Goal: Transaction & Acquisition: Purchase product/service

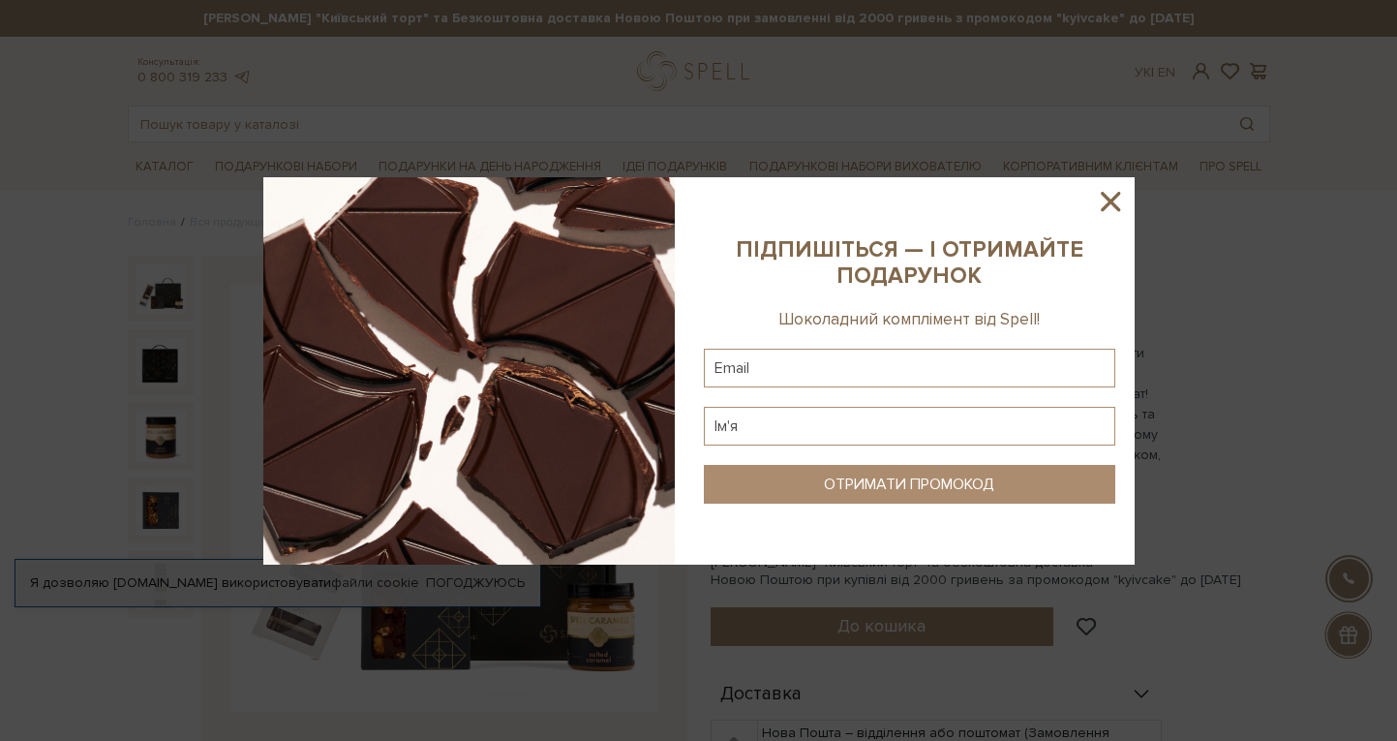
click at [1115, 203] on icon at bounding box center [1110, 201] width 33 height 33
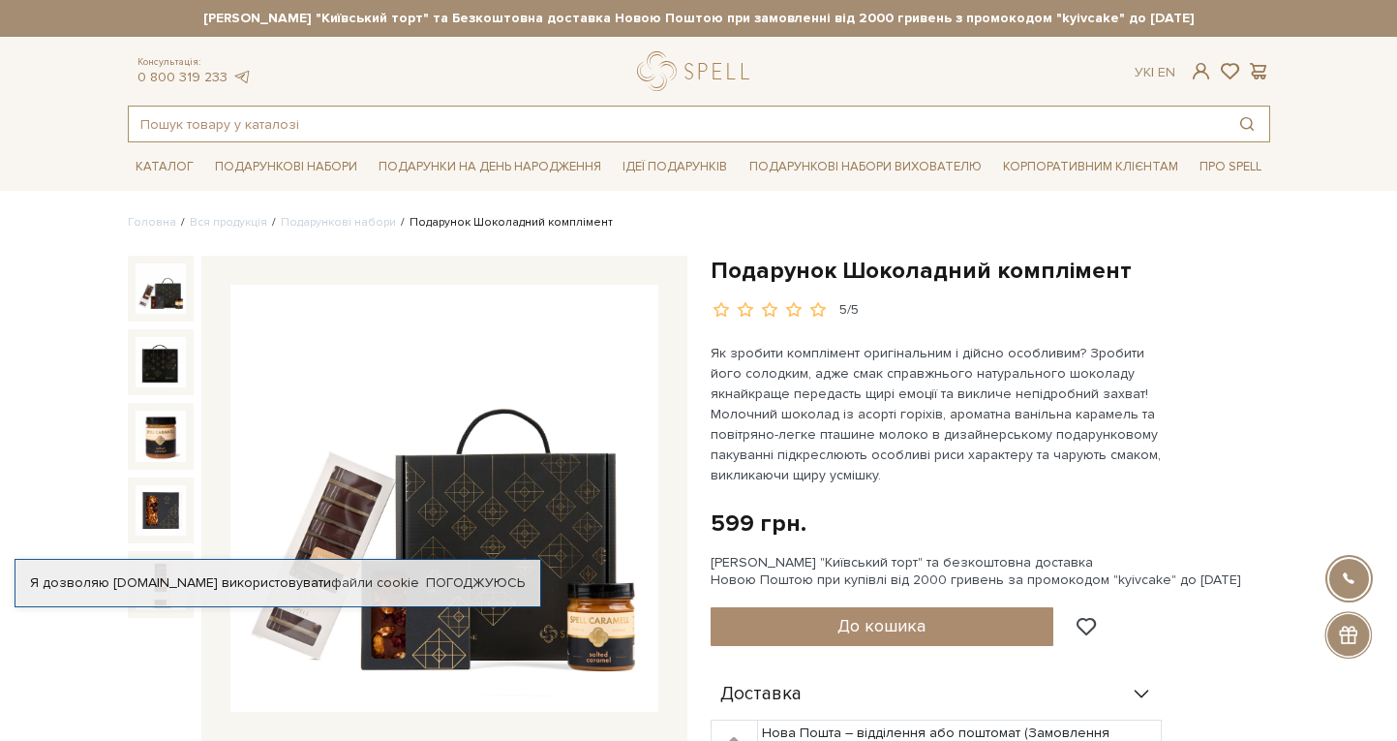
click at [232, 131] on input "text" at bounding box center [677, 123] width 1096 height 35
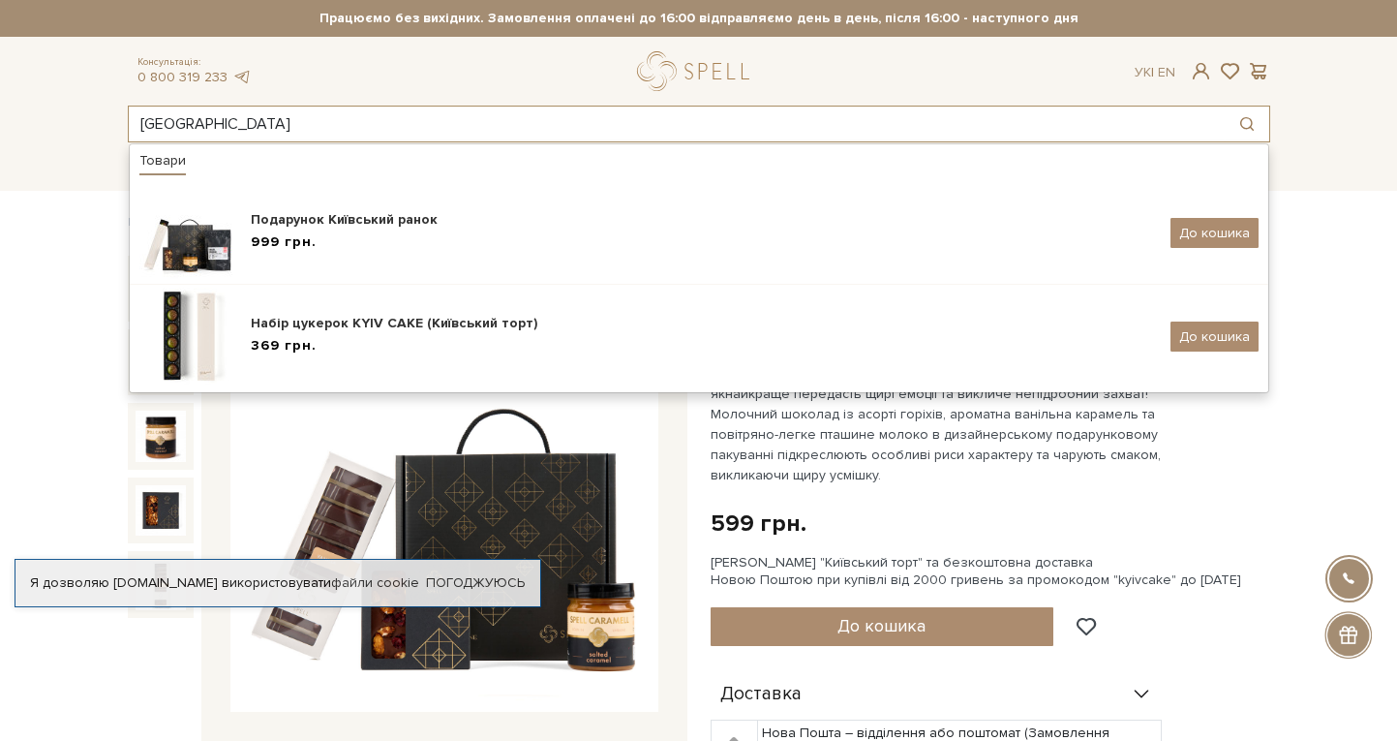
type input "київ"
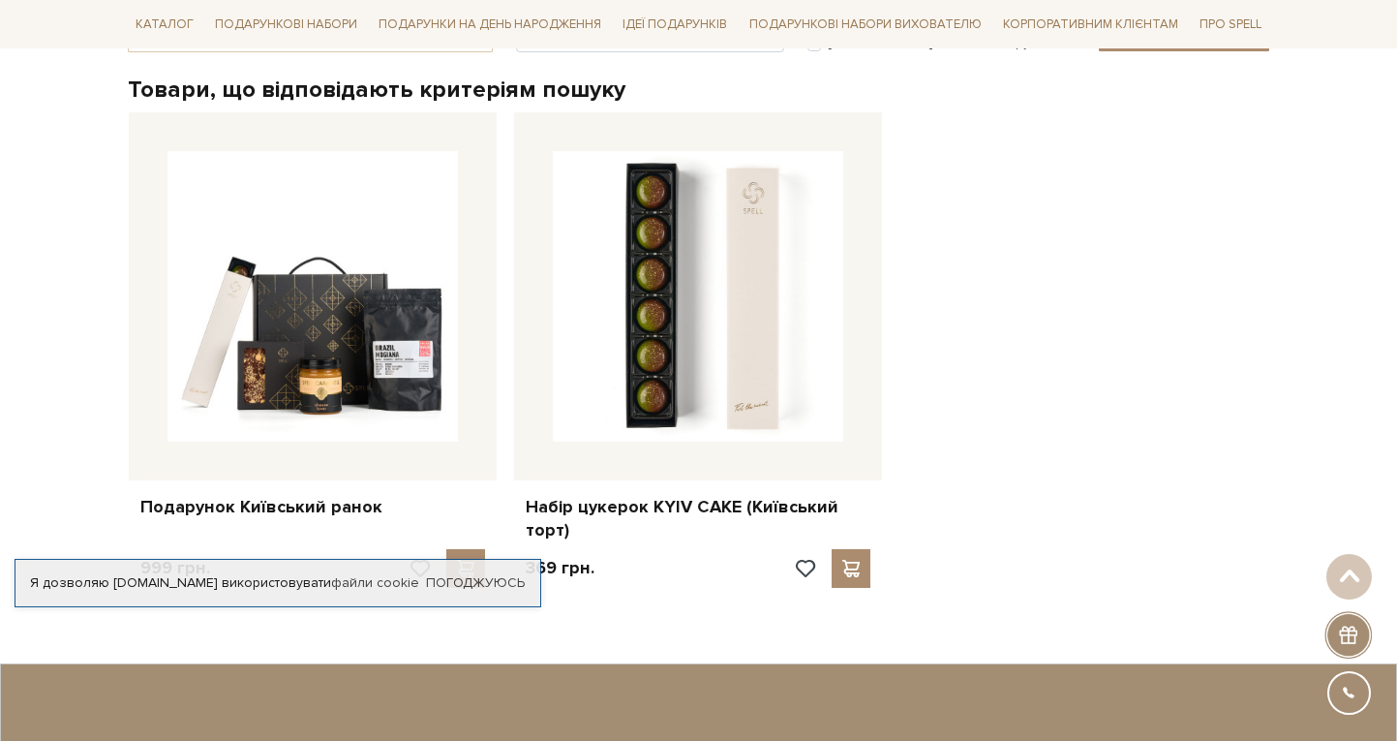
scroll to position [385, 0]
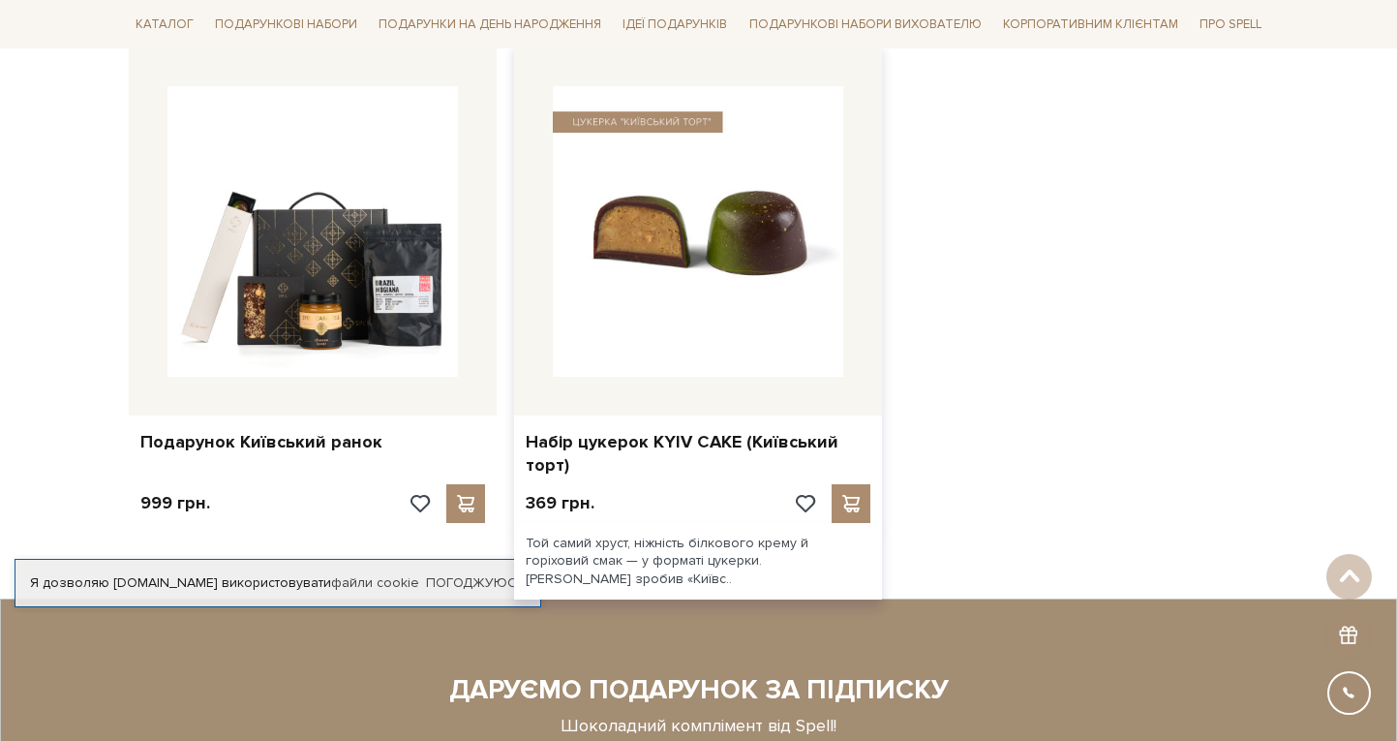
click at [732, 322] on img at bounding box center [698, 231] width 290 height 290
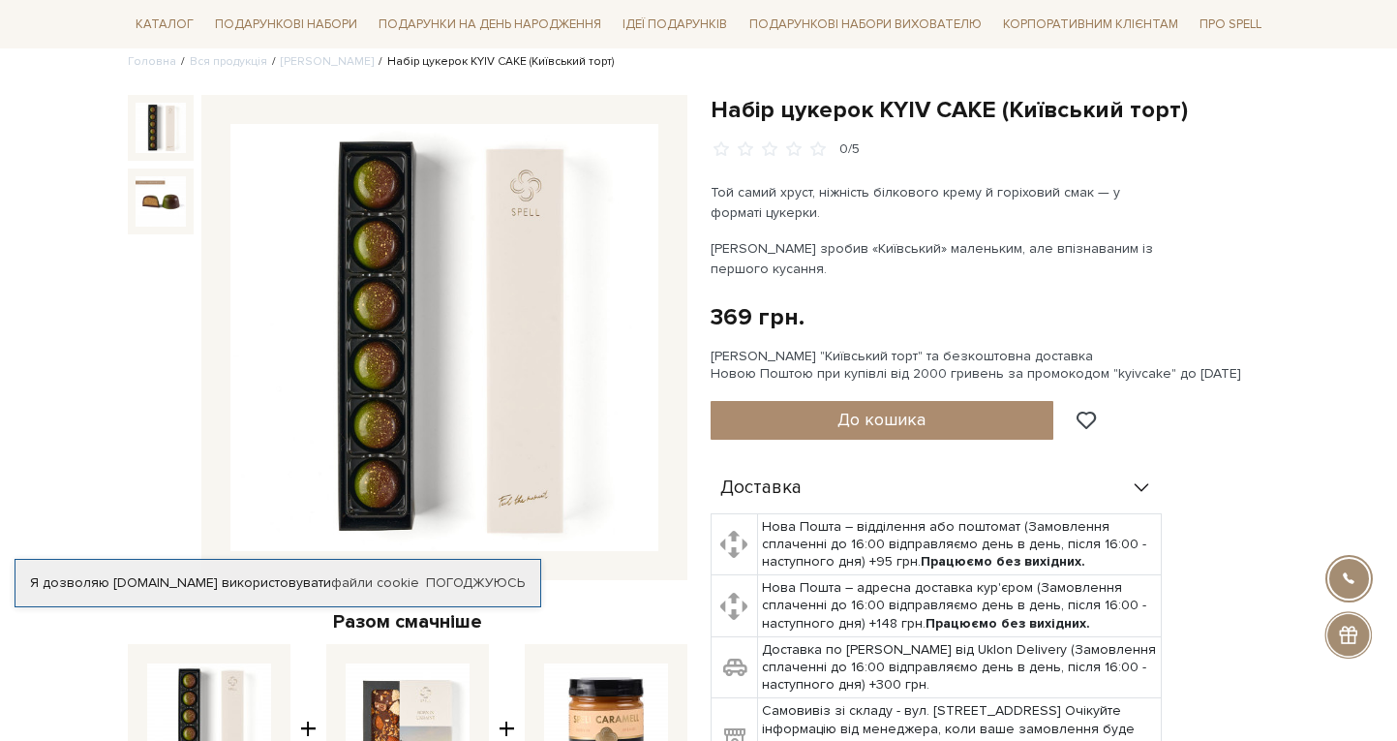
scroll to position [163, 0]
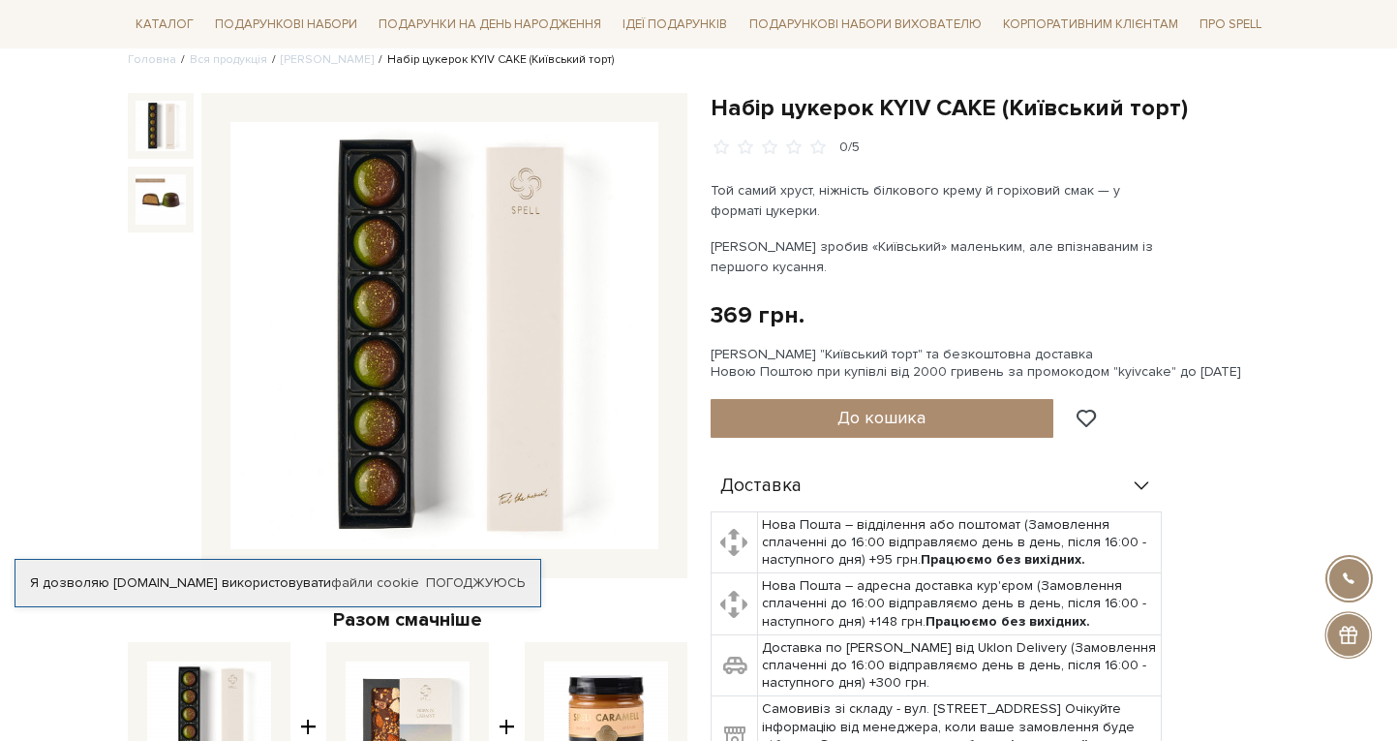
click at [158, 131] on img at bounding box center [161, 126] width 50 height 50
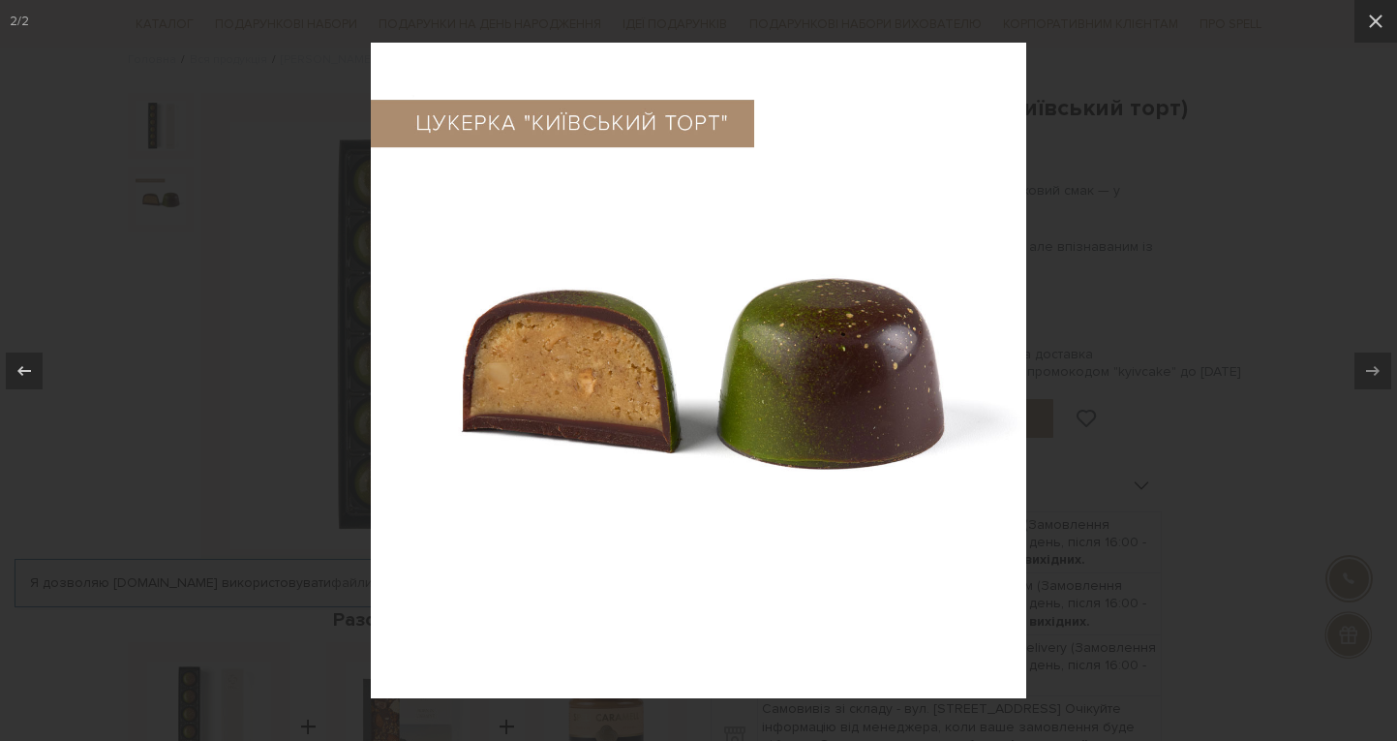
click at [1074, 231] on div at bounding box center [698, 370] width 1397 height 741
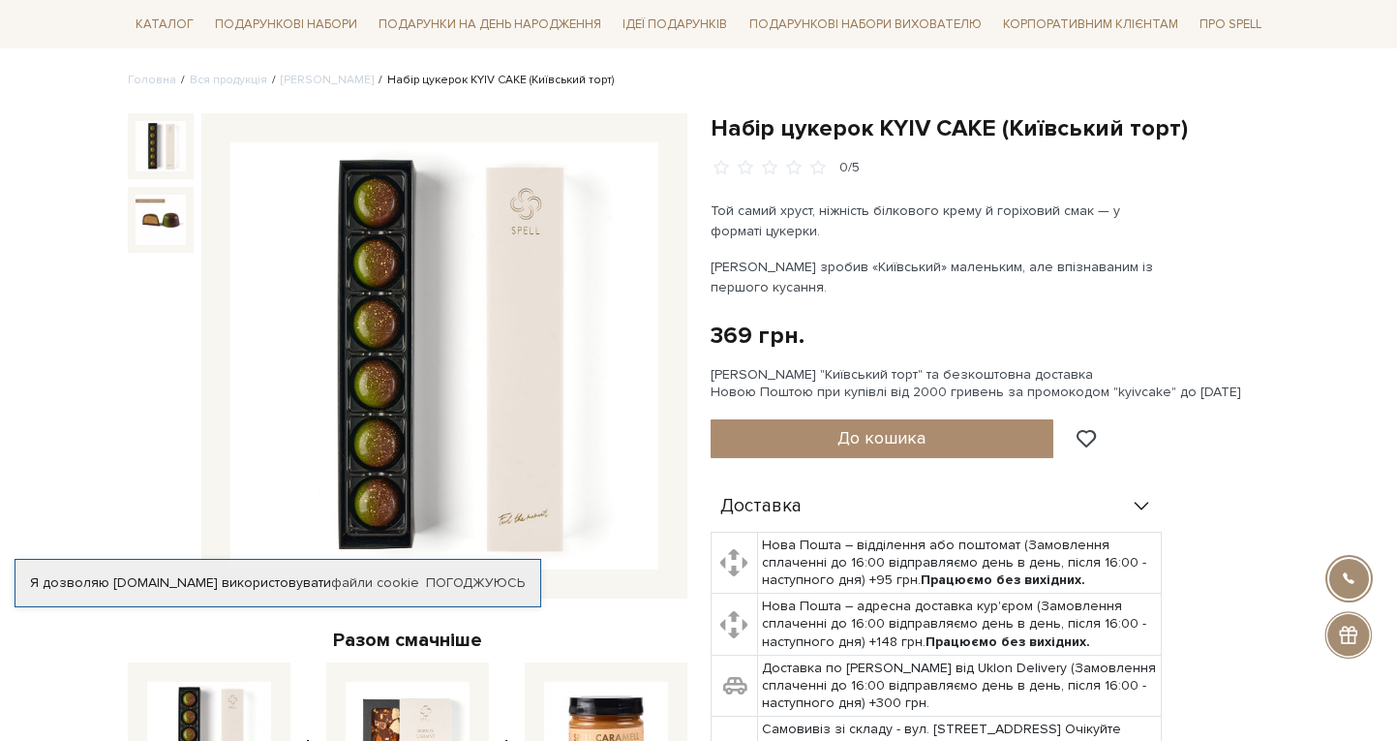
scroll to position [136, 0]
